Goal: Check status: Check status

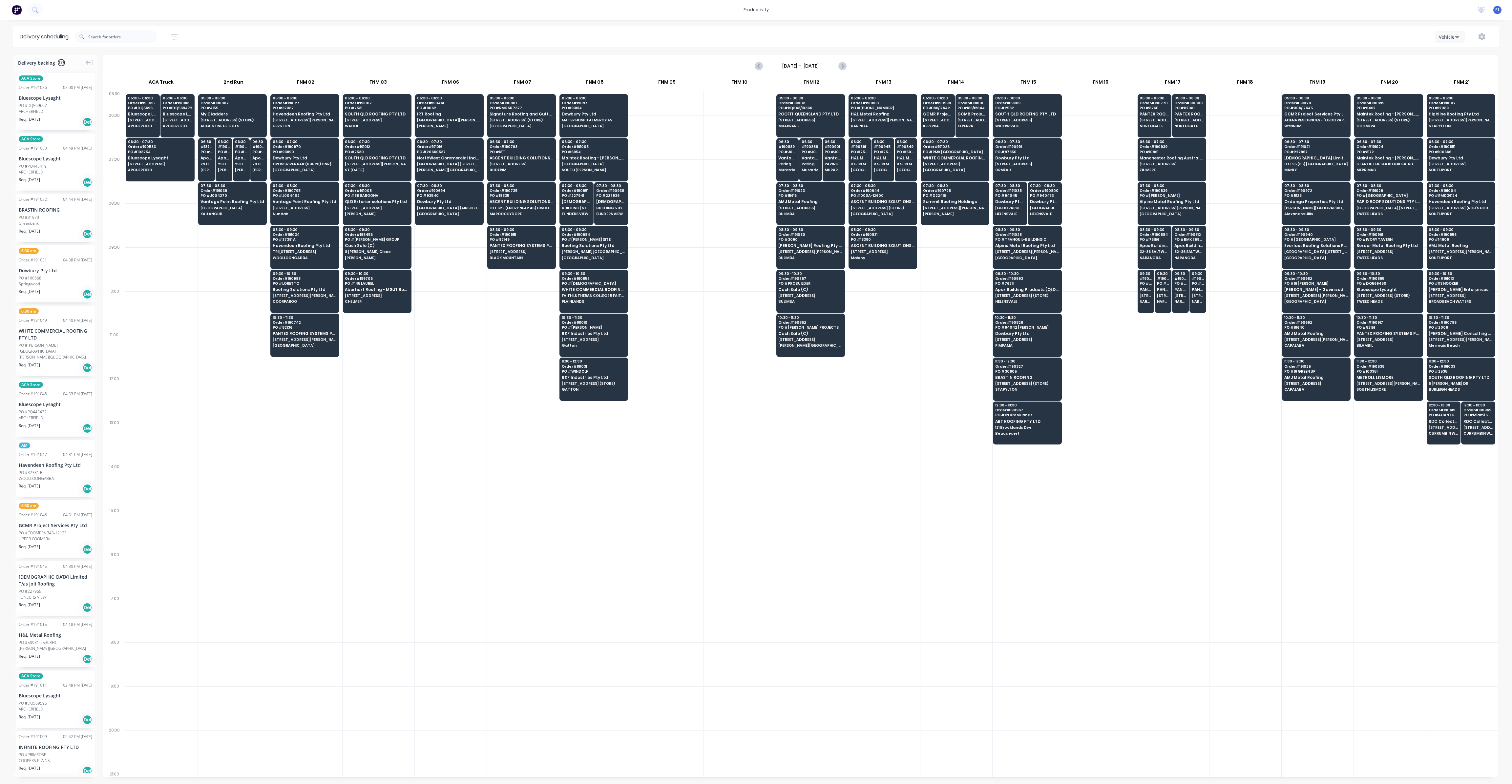
scroll to position [0, 1]
click at [584, 208] on span "BUILDING [STREET_ADDRESS]" at bounding box center [576, 208] width 29 height 4
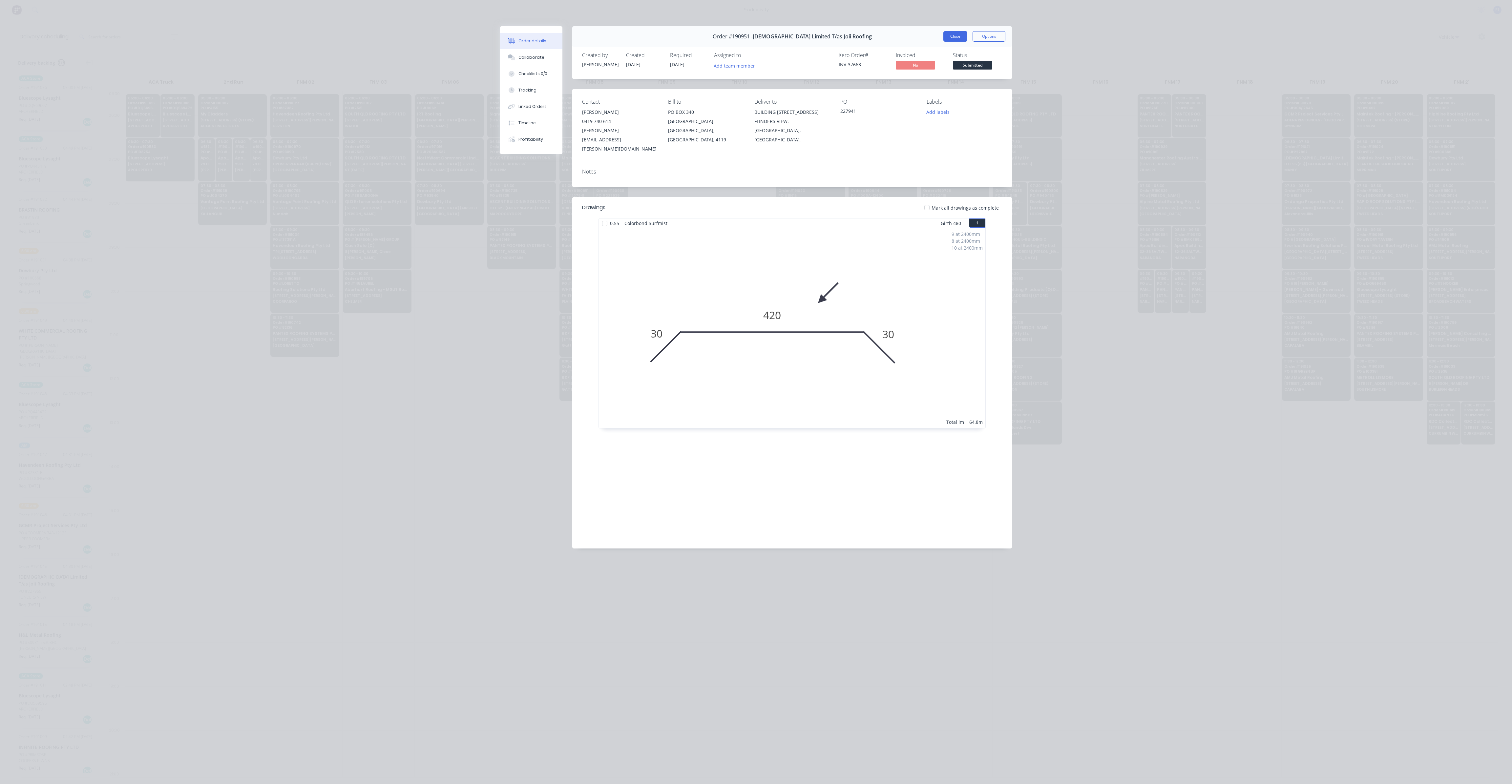
click at [952, 36] on button "Close" at bounding box center [955, 36] width 24 height 11
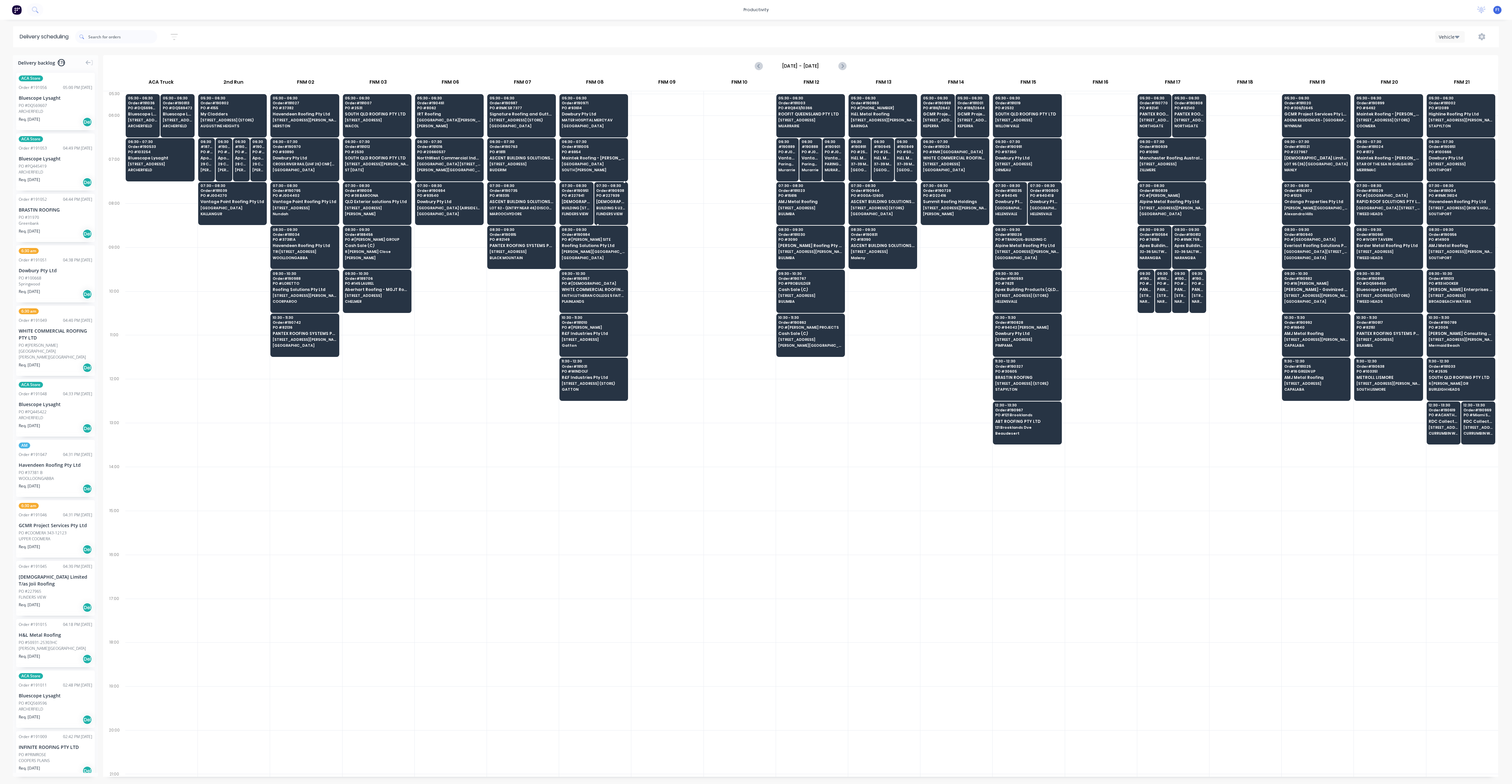
click at [613, 204] on div "07:30 - 08:30 Order # 190938 PO # 227939 Joii Limited T/as Joii Roofing BUILDIN…" at bounding box center [611, 200] width 33 height 37
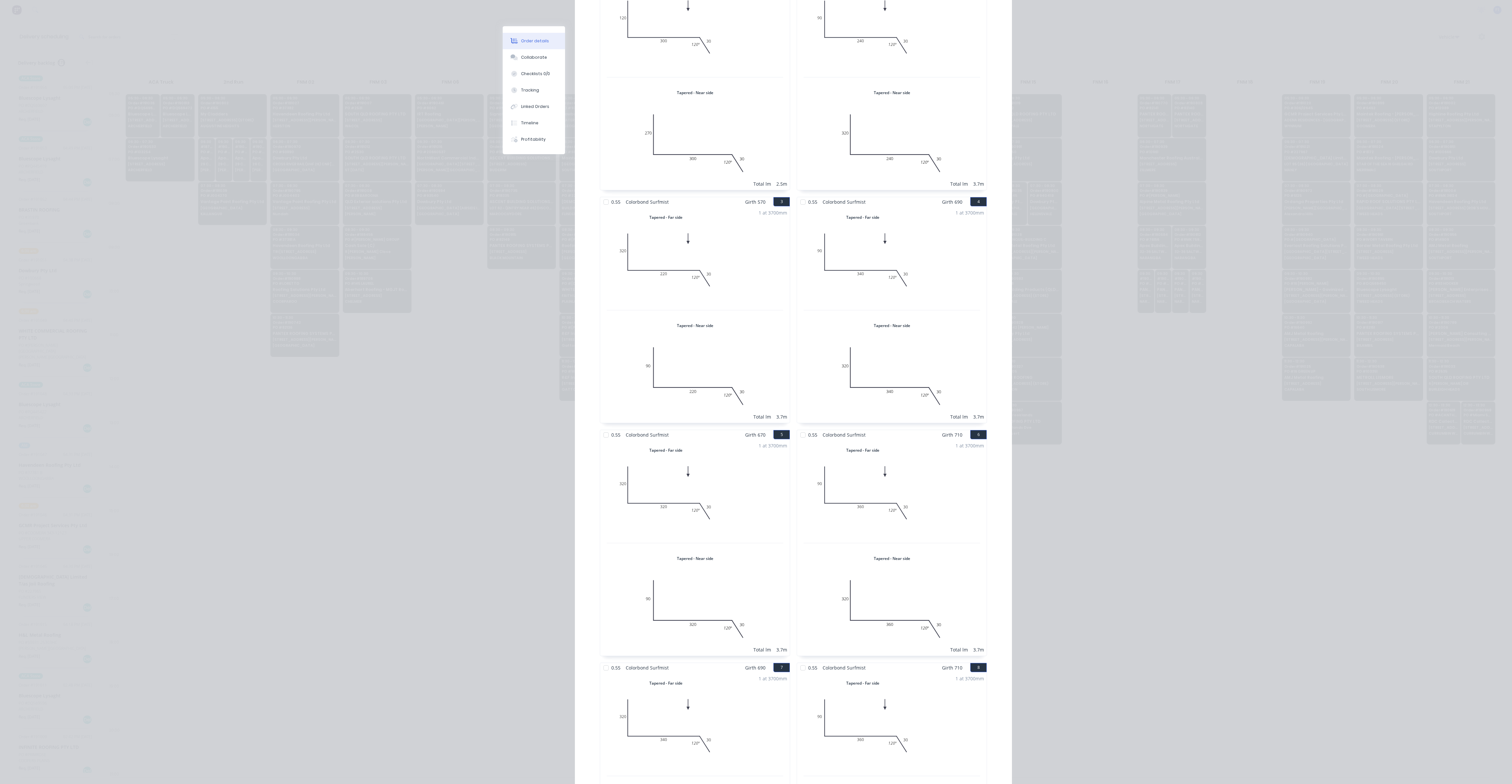
scroll to position [0, 0]
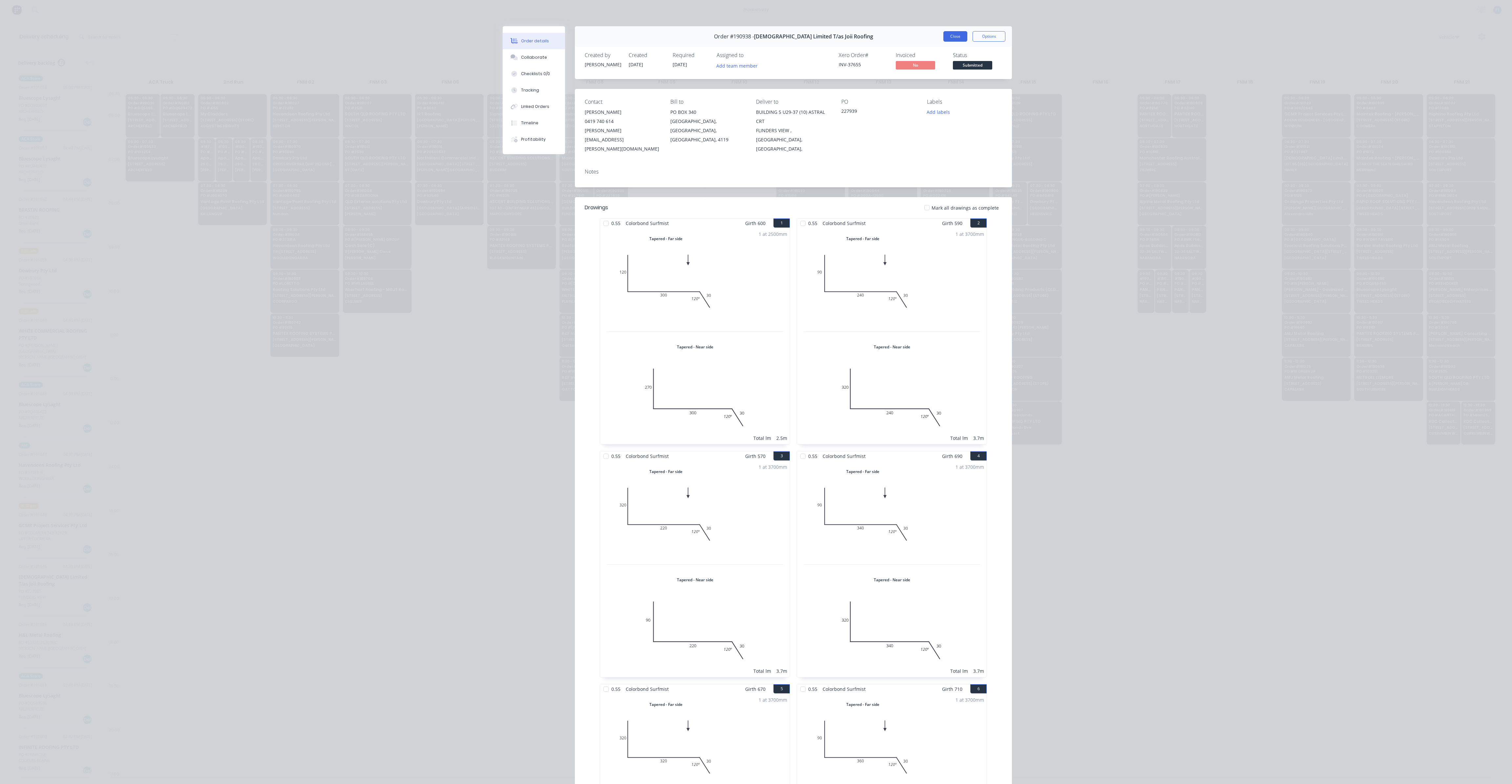
click at [950, 36] on button "Close" at bounding box center [955, 36] width 24 height 11
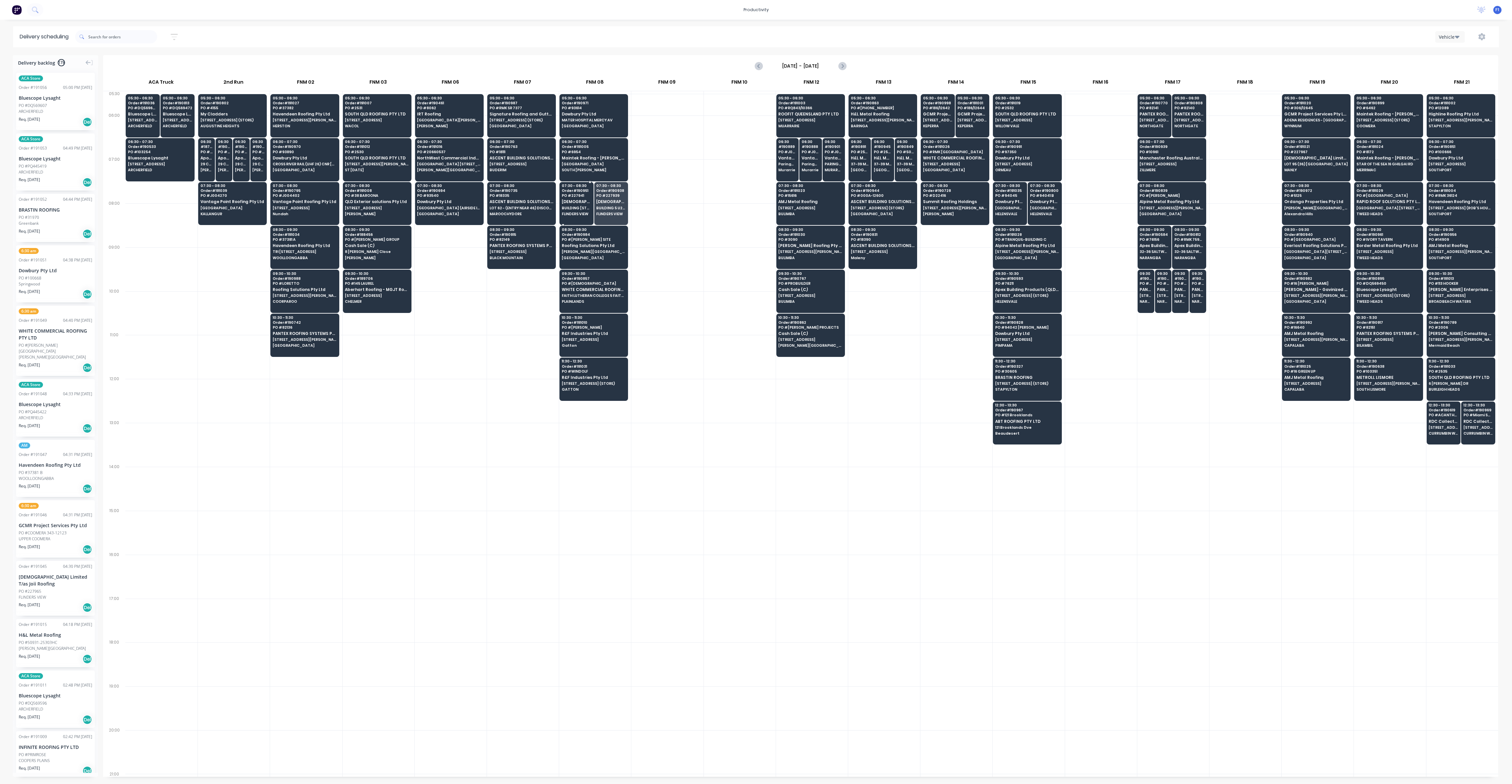
click at [579, 204] on div "07:30 - 08:30 Order # 190951 PO # 227941 Joii Limited T/as Joii Roofing BUILDIN…" at bounding box center [576, 200] width 33 height 37
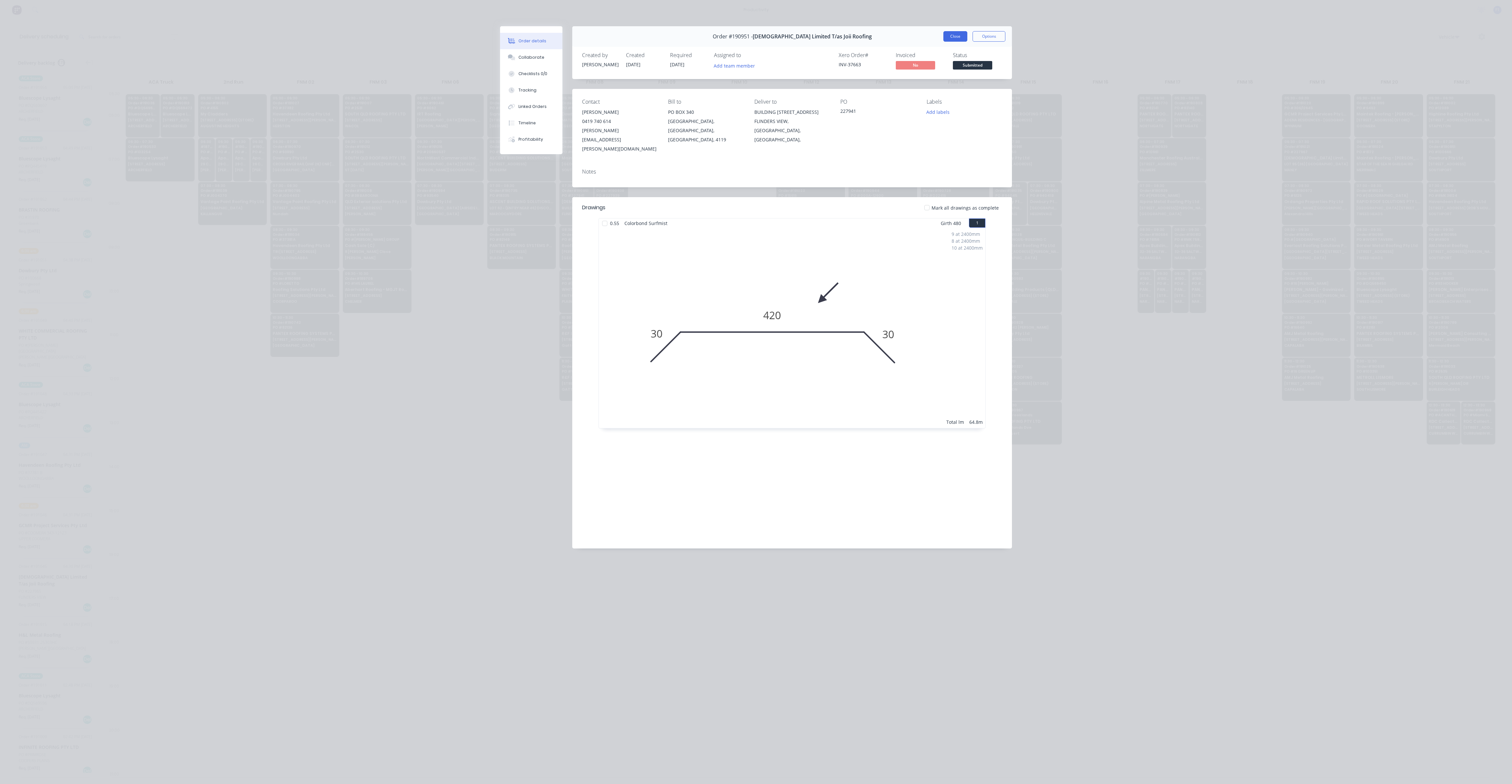
click at [962, 34] on button "Close" at bounding box center [955, 36] width 24 height 11
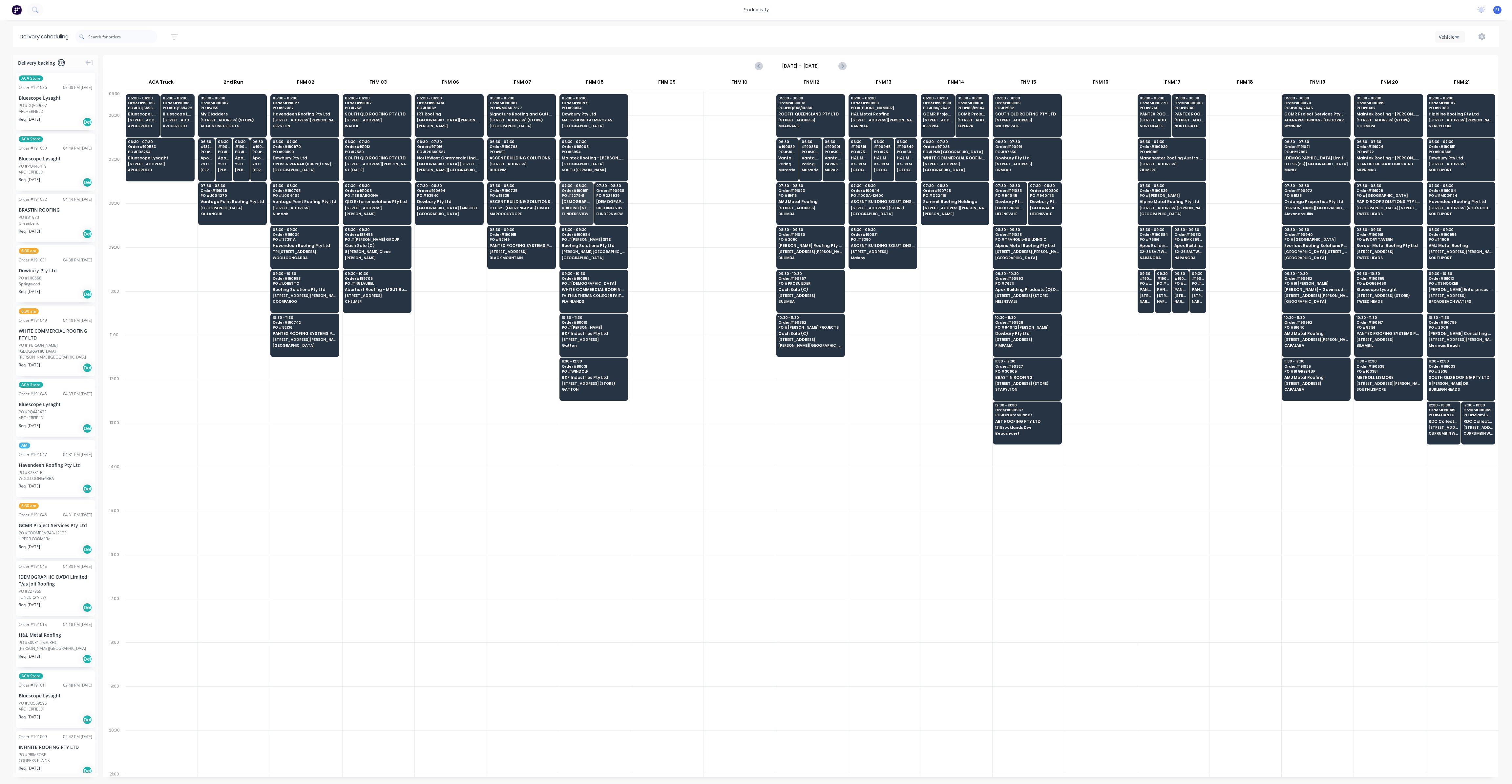
click at [706, 327] on div at bounding box center [740, 313] width 72 height 44
click at [612, 213] on span "FLINDERS VIEW" at bounding box center [611, 214] width 29 height 4
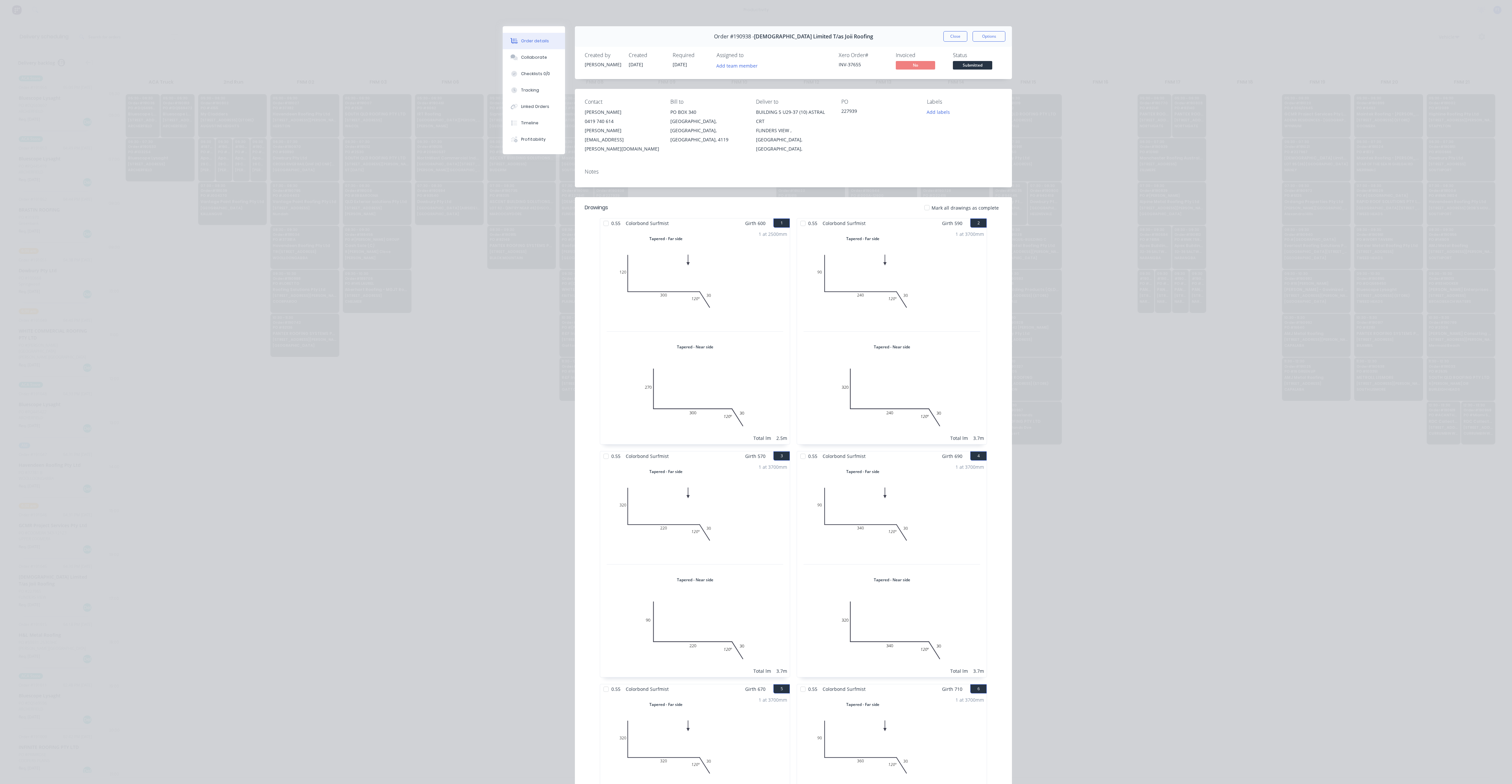
click at [958, 34] on button "Close" at bounding box center [955, 36] width 24 height 11
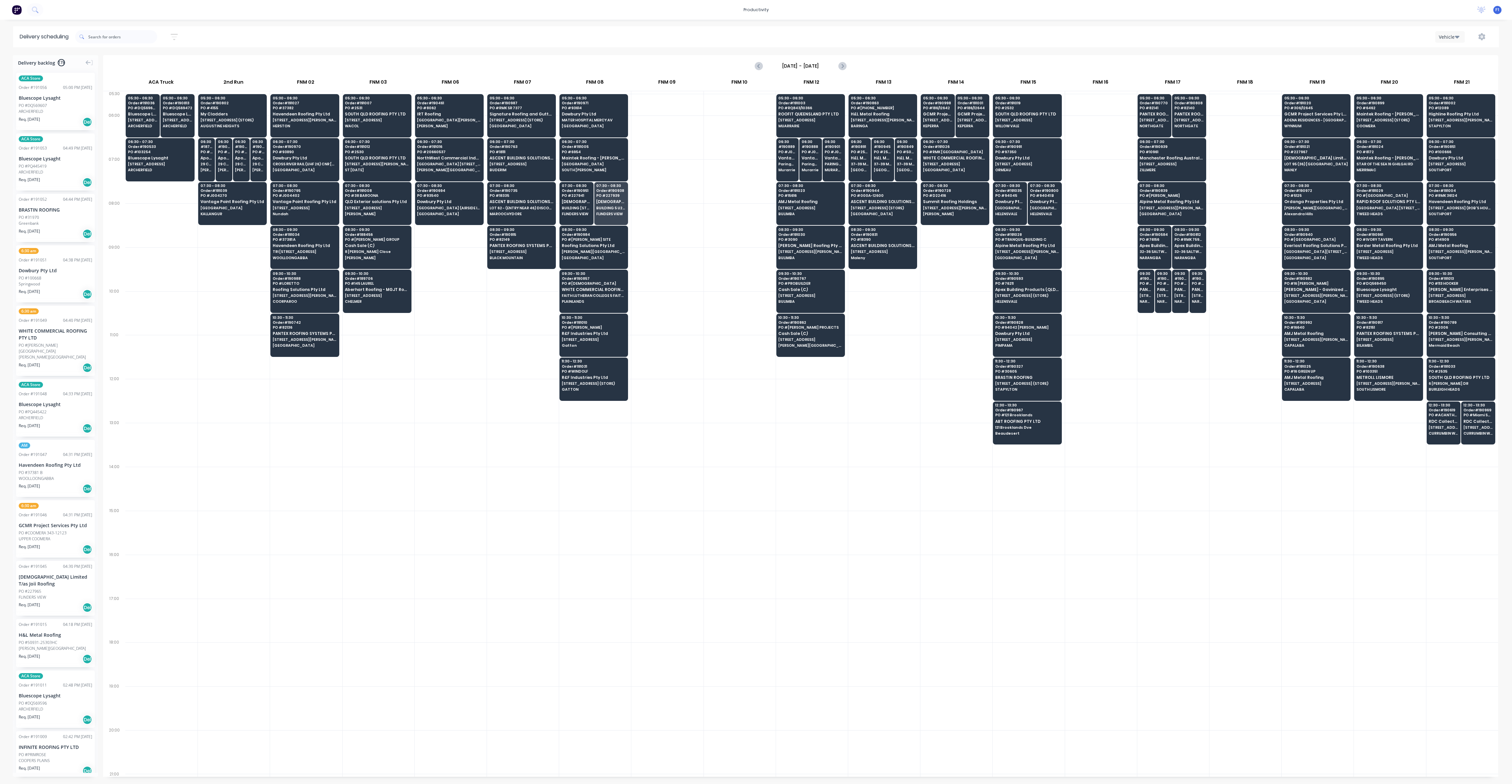
click at [686, 205] on div at bounding box center [667, 225] width 72 height 44
click at [121, 36] on input "text" at bounding box center [122, 36] width 69 height 13
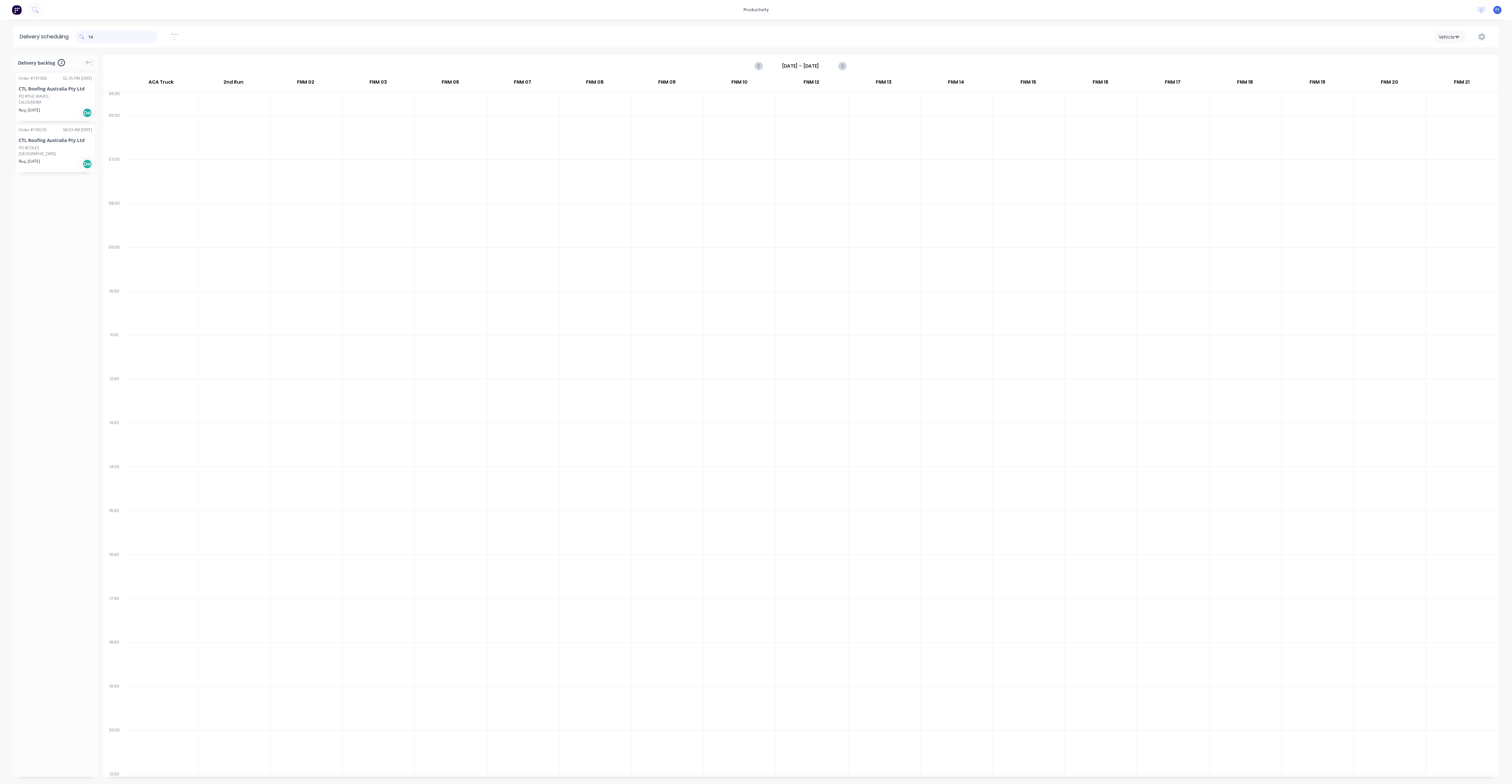
type input "1"
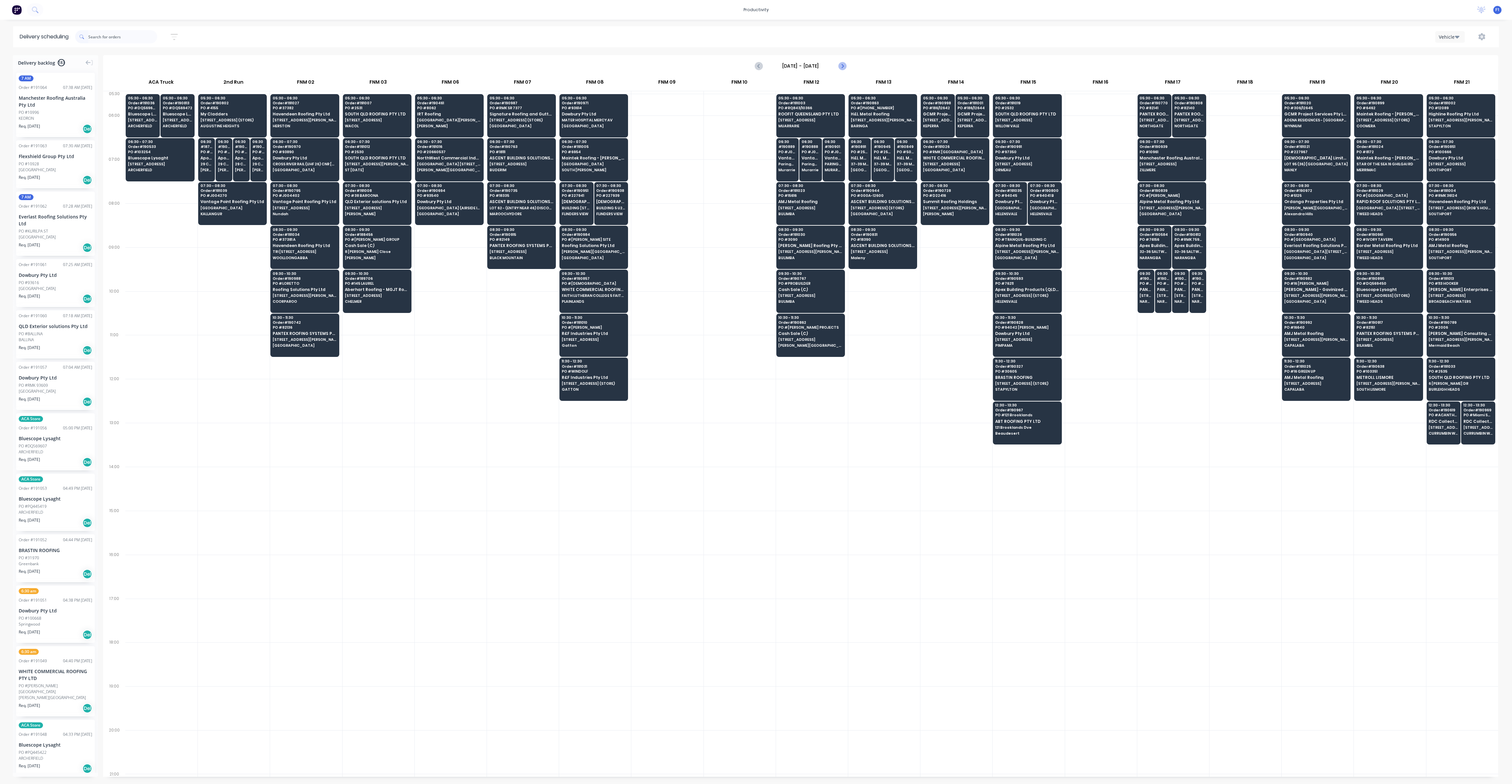
click at [844, 65] on icon "Next page" at bounding box center [842, 66] width 8 height 8
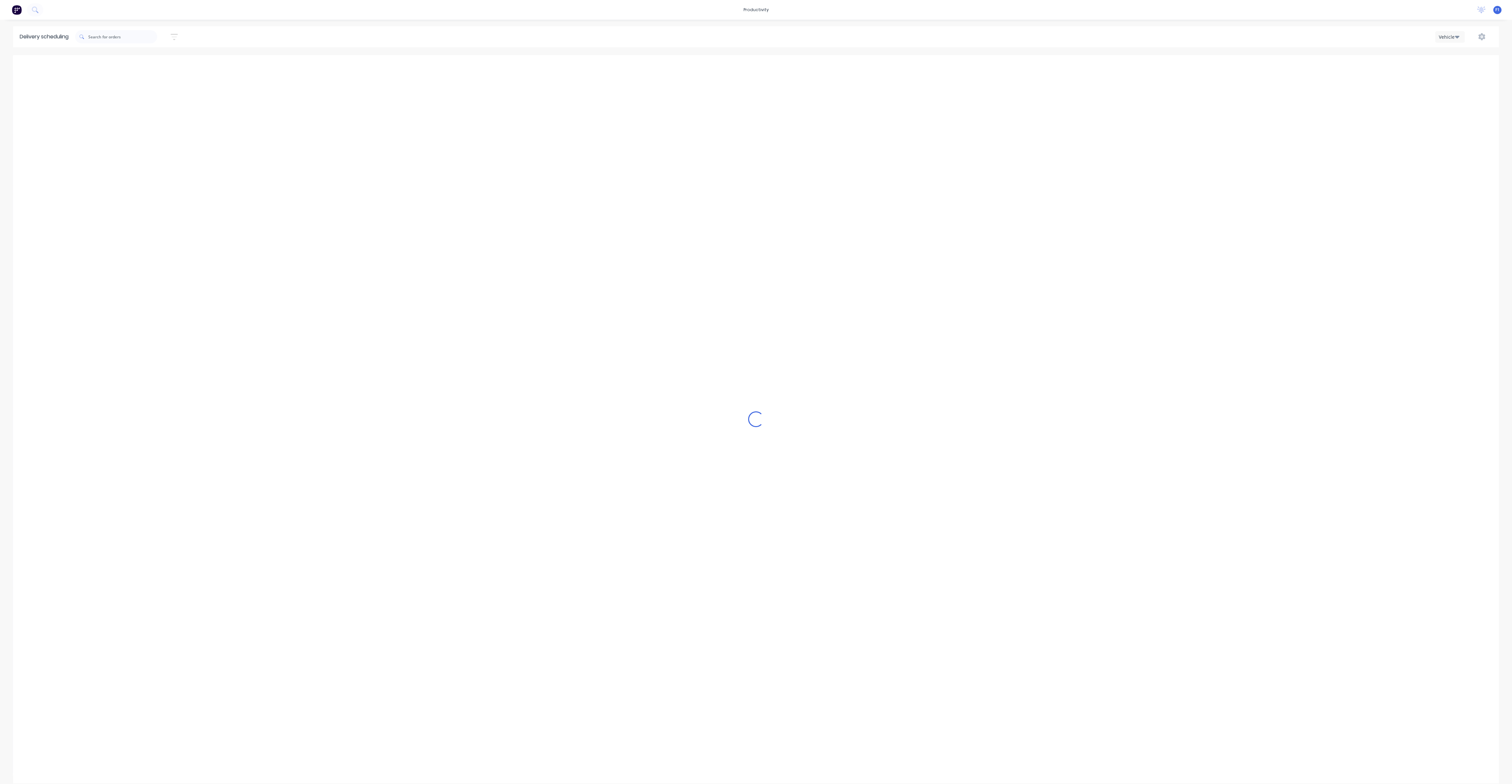
type input "[DATE] - [DATE]"
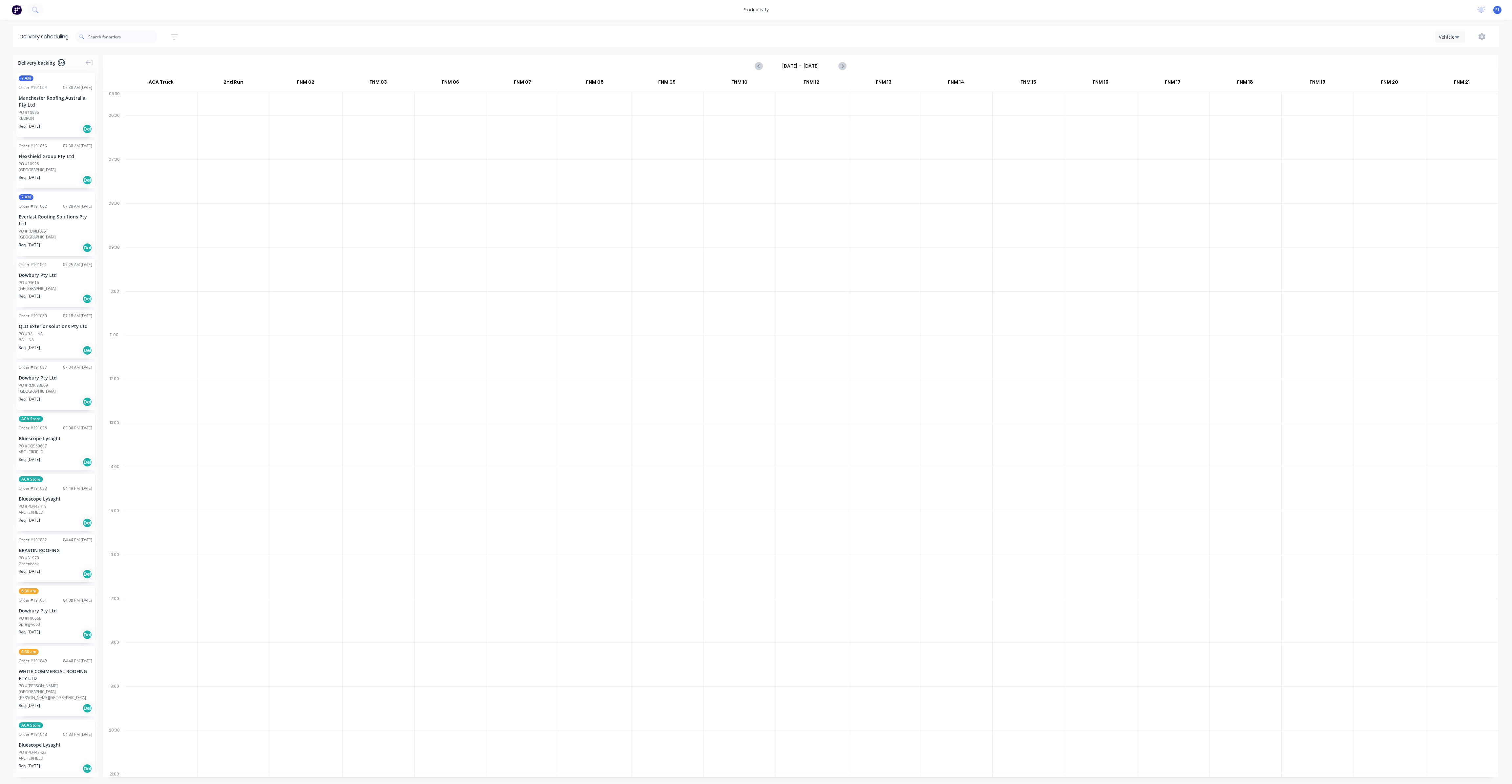
click at [1460, 36] on button "Vehicle" at bounding box center [1450, 37] width 29 height 12
click at [1454, 53] on div "Week" at bounding box center [1468, 54] width 65 height 13
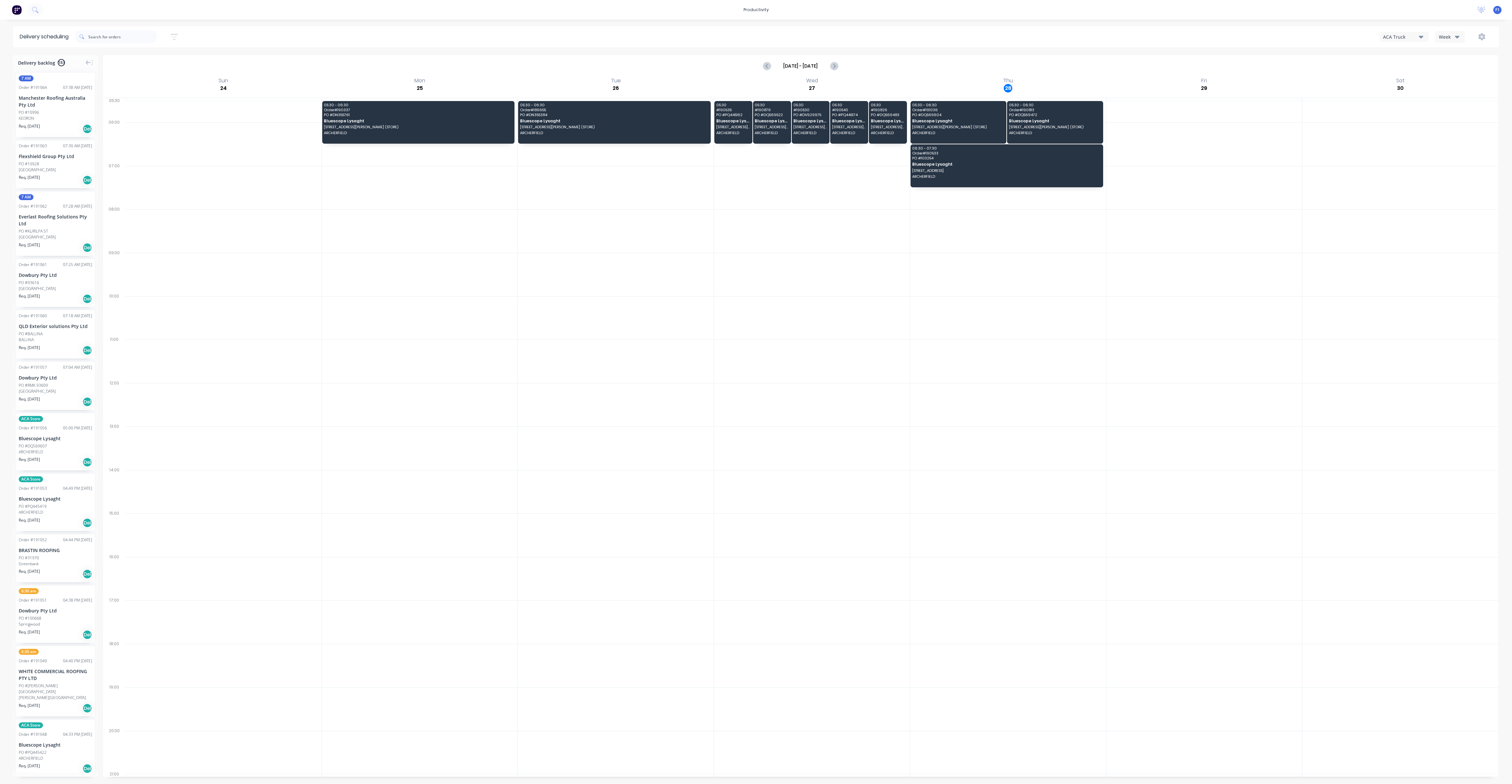
click at [1447, 34] on div "Week" at bounding box center [1448, 37] width 19 height 7
click at [1456, 67] on div "Vehicle" at bounding box center [1468, 67] width 65 height 13
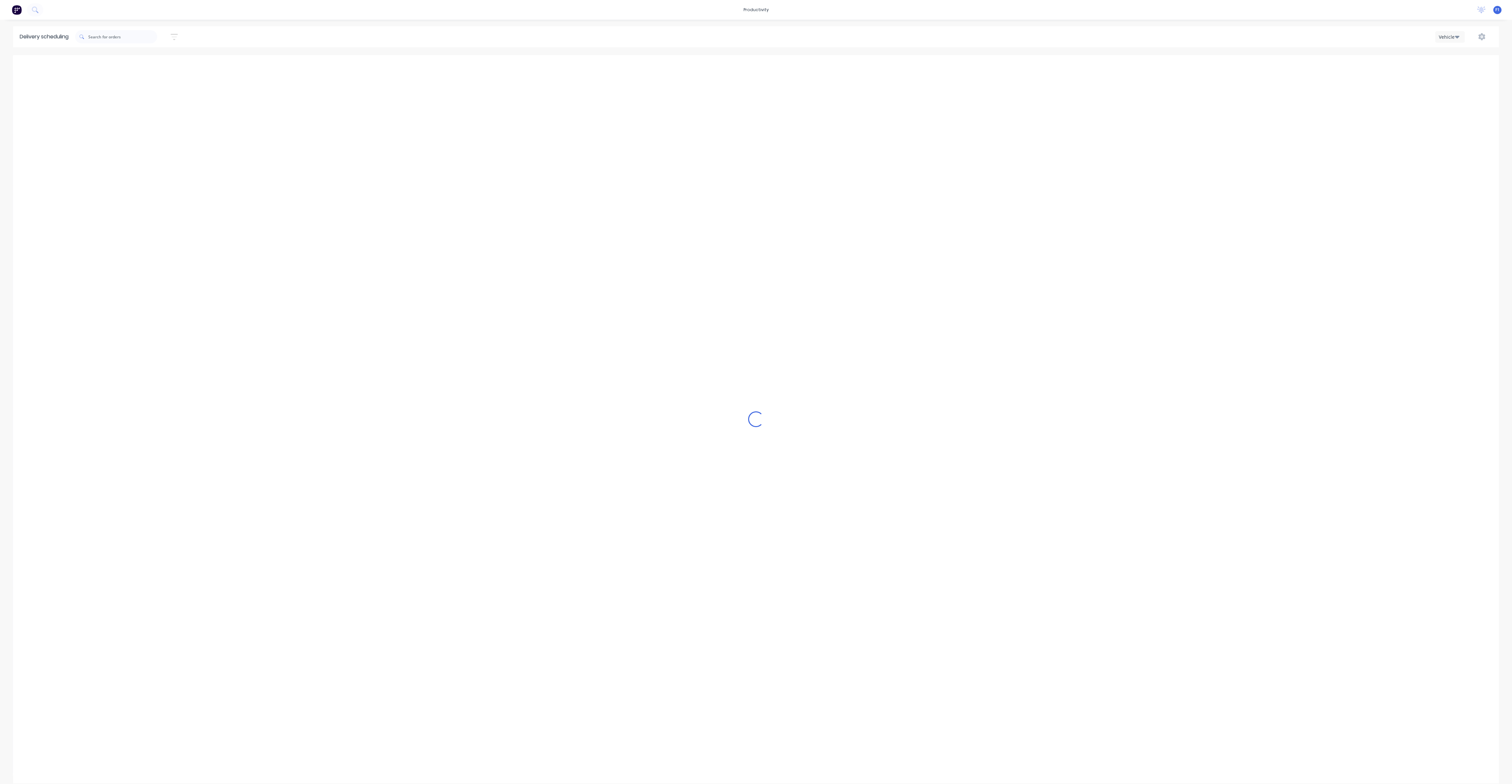
scroll to position [0, 1]
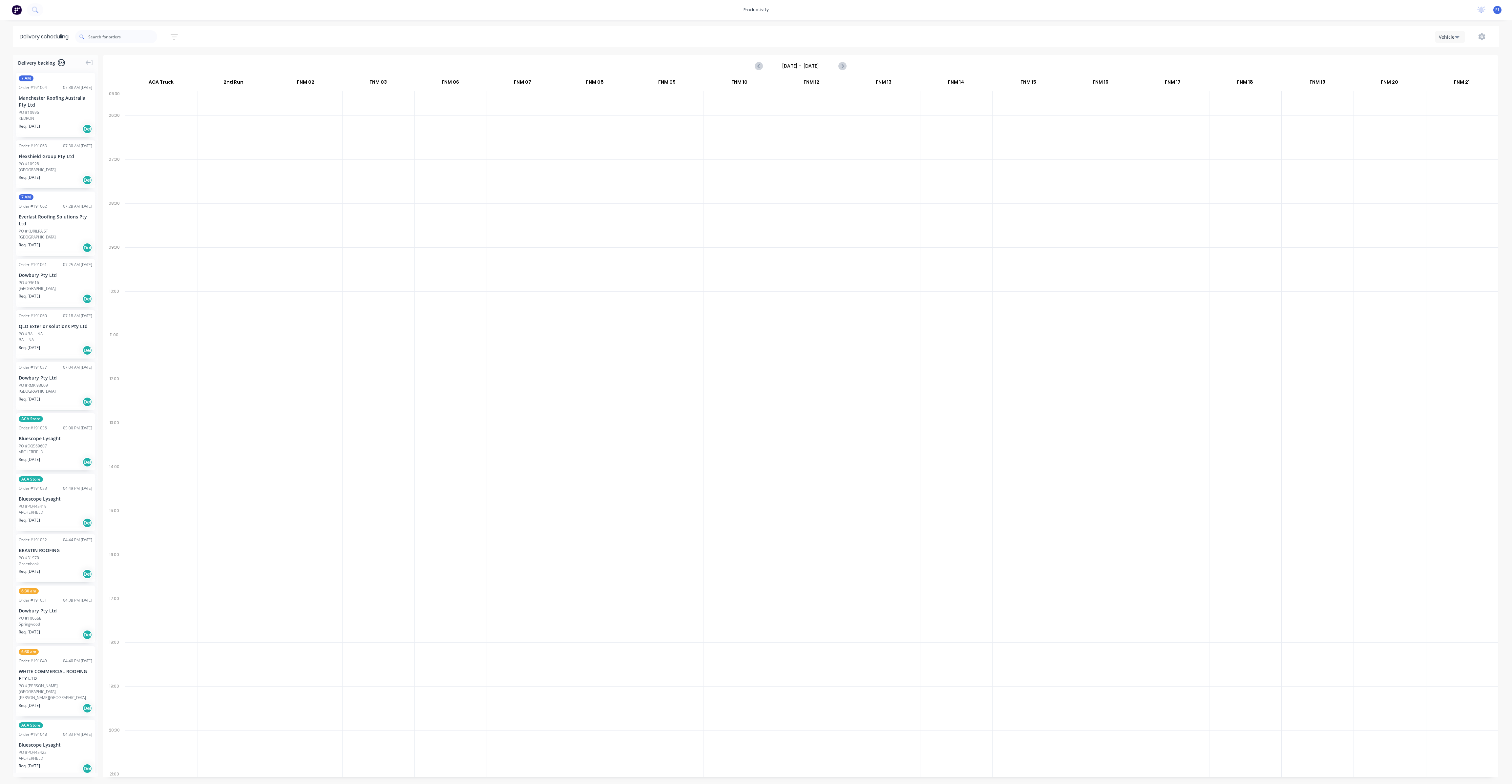
click at [829, 67] on input "[DATE] - [DATE]" at bounding box center [801, 66] width 65 height 10
click at [829, 147] on div "28" at bounding box center [829, 150] width 10 height 10
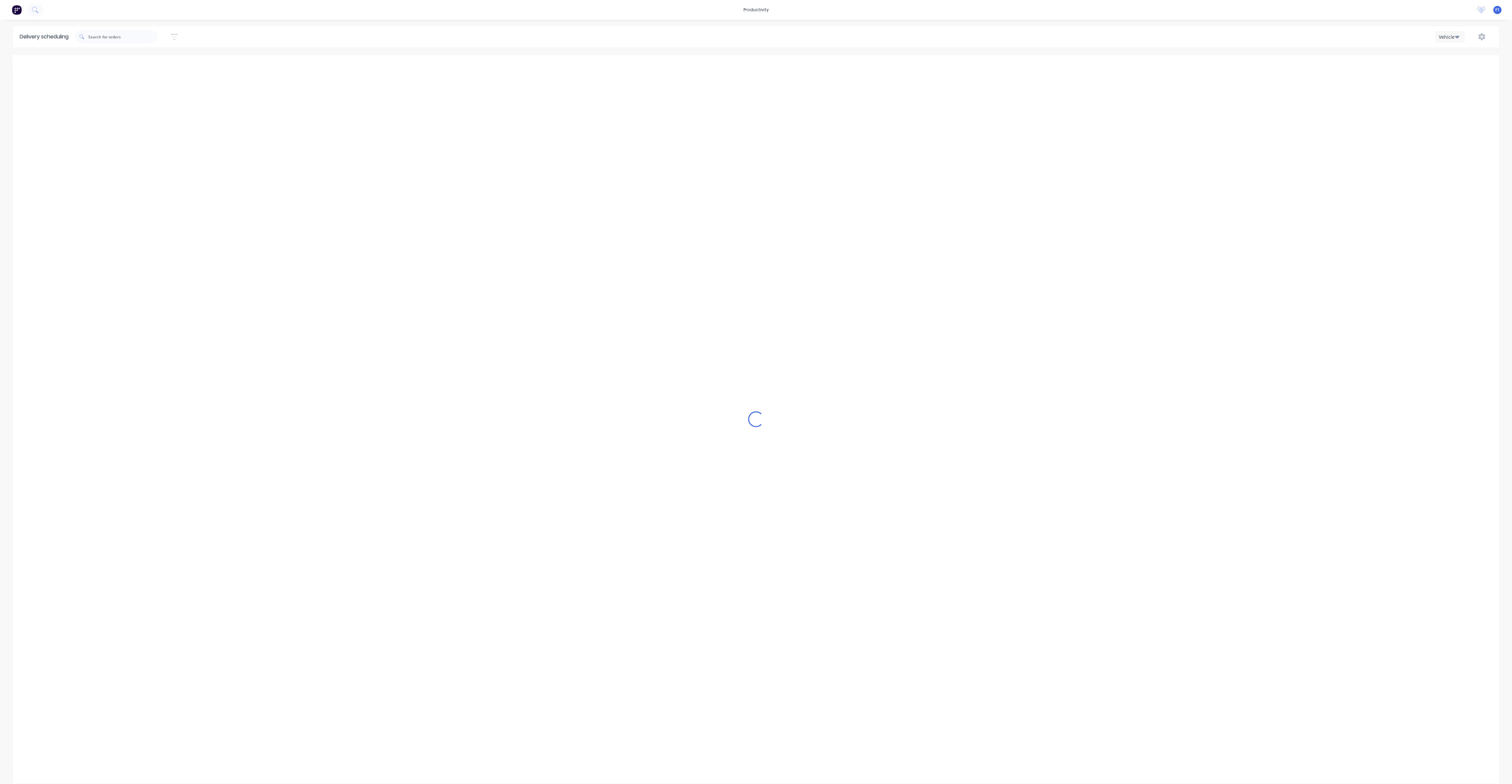
type input "[DATE] - [DATE]"
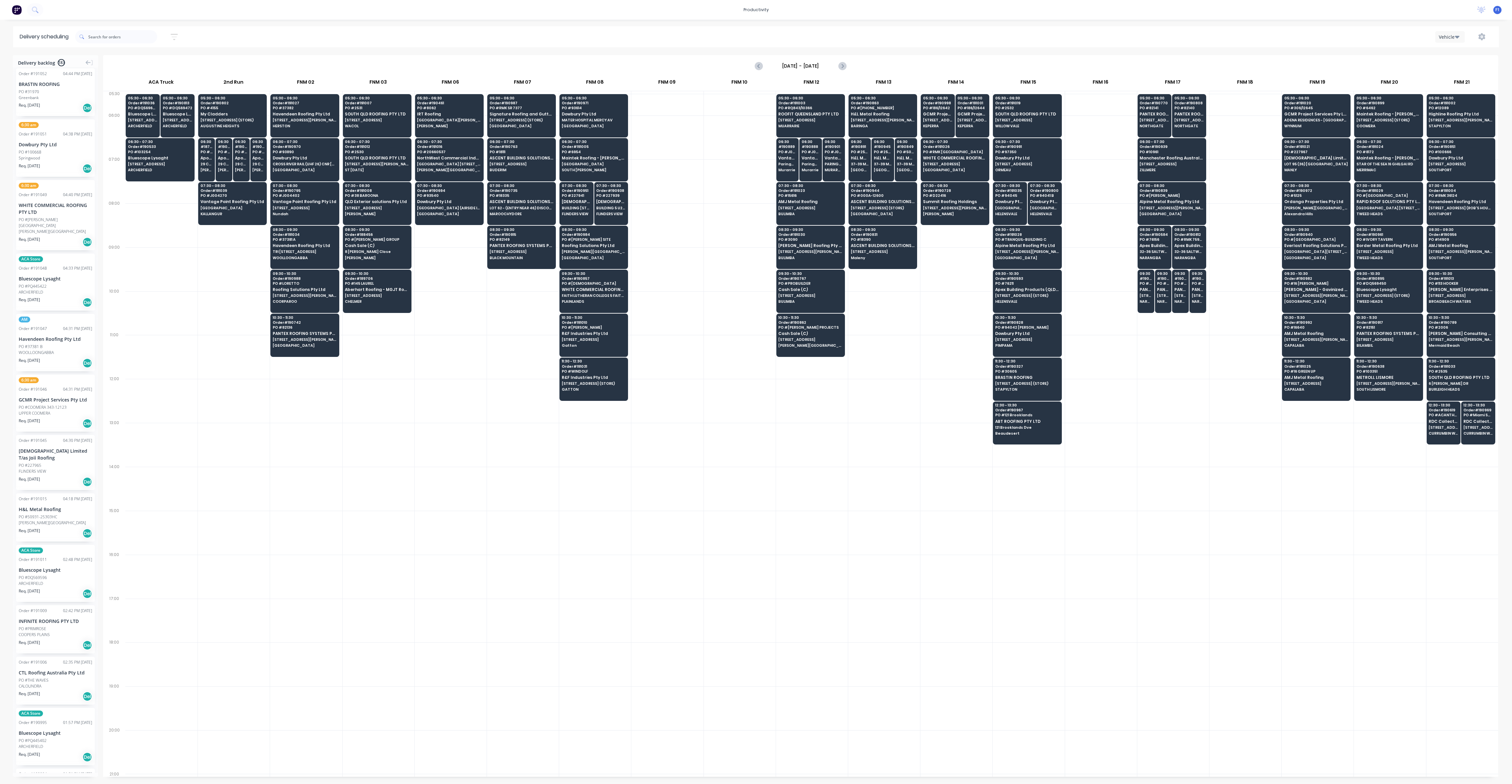
scroll to position [0, 0]
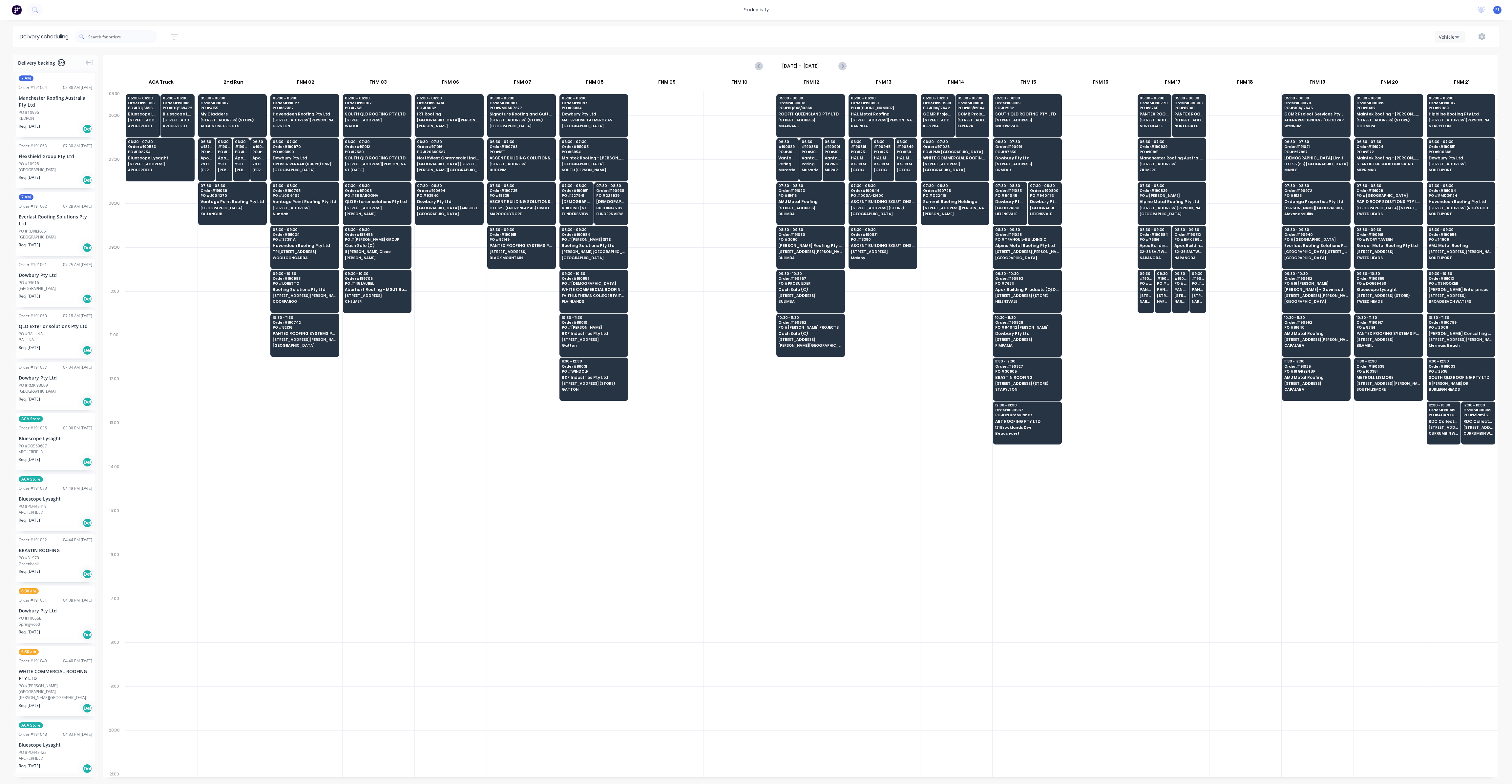
click at [560, 454] on div at bounding box center [595, 445] width 72 height 44
